Goal: Ask a question

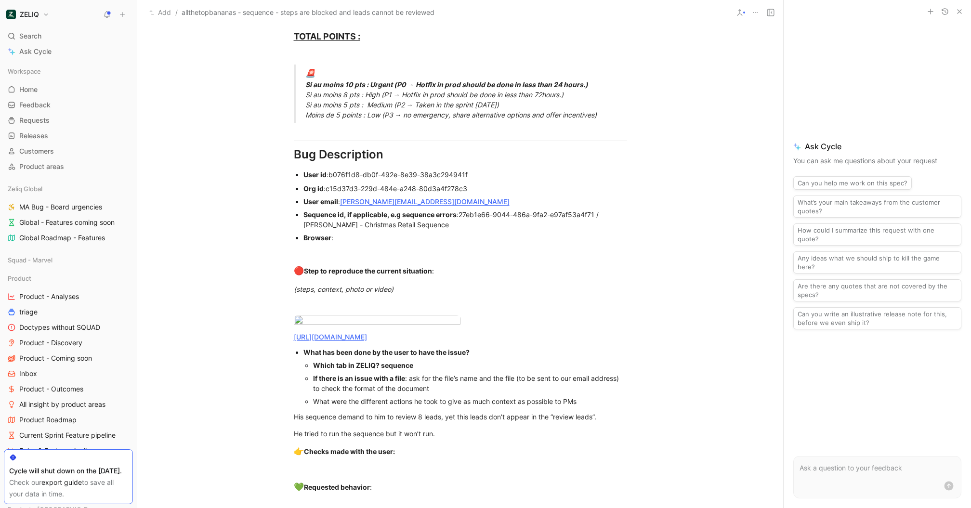
scroll to position [598, 0]
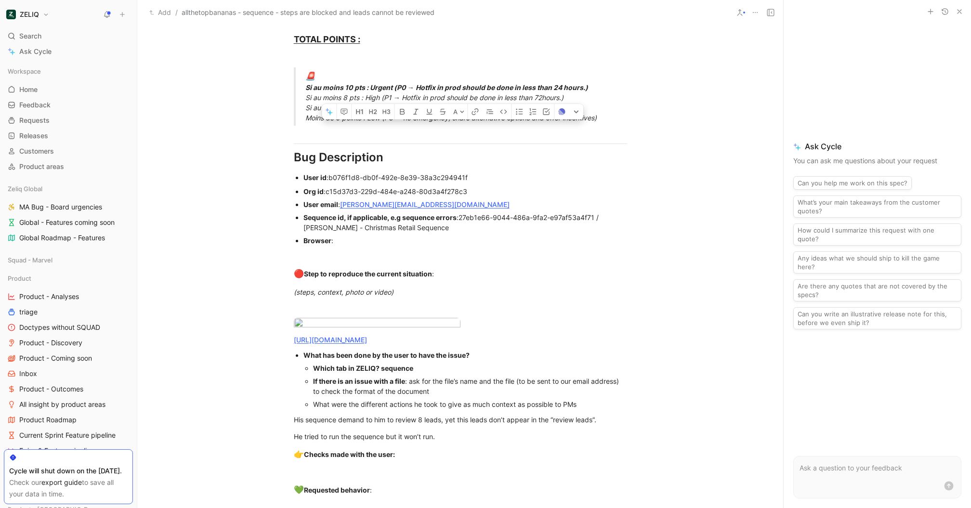
drag, startPoint x: 607, startPoint y: 214, endPoint x: 261, endPoint y: 179, distance: 347.1
copy div "User id : b076f1d8-db0f-492e-8e39-38a3c294941f Org id : c15d37d3-229d-484e-a248…"
